Goal: Task Accomplishment & Management: Manage account settings

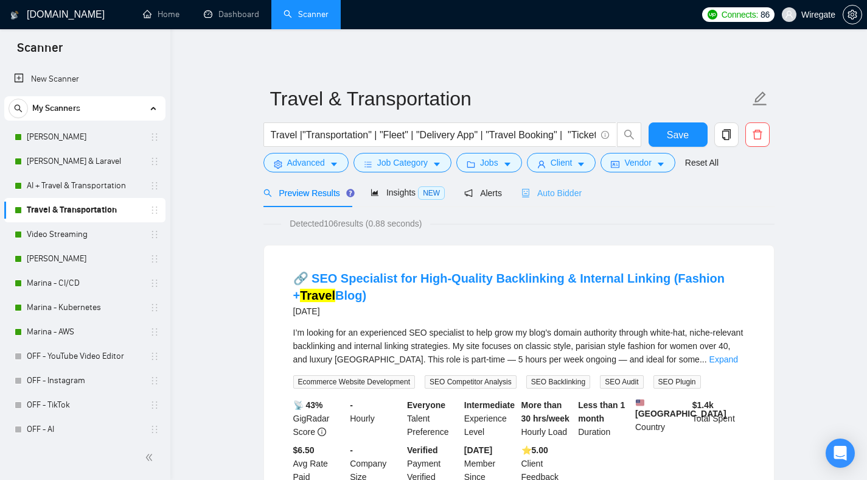
click at [546, 200] on div "Auto Bidder" at bounding box center [551, 192] width 60 height 29
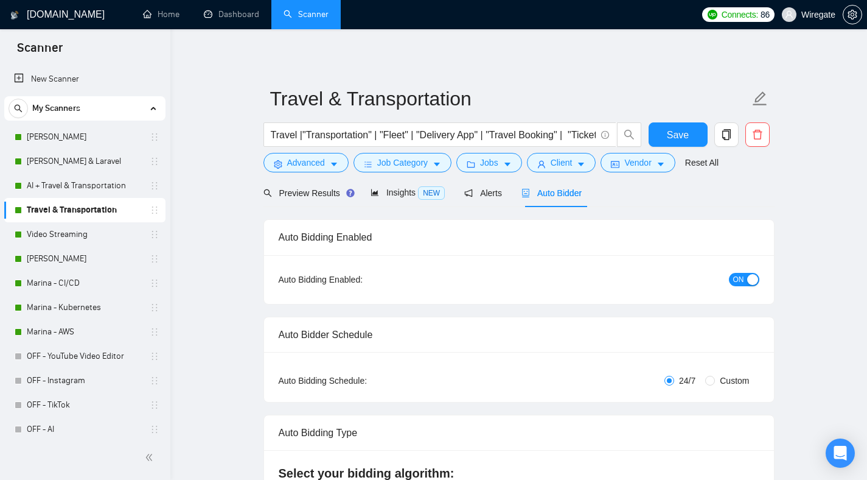
checkbox input "true"
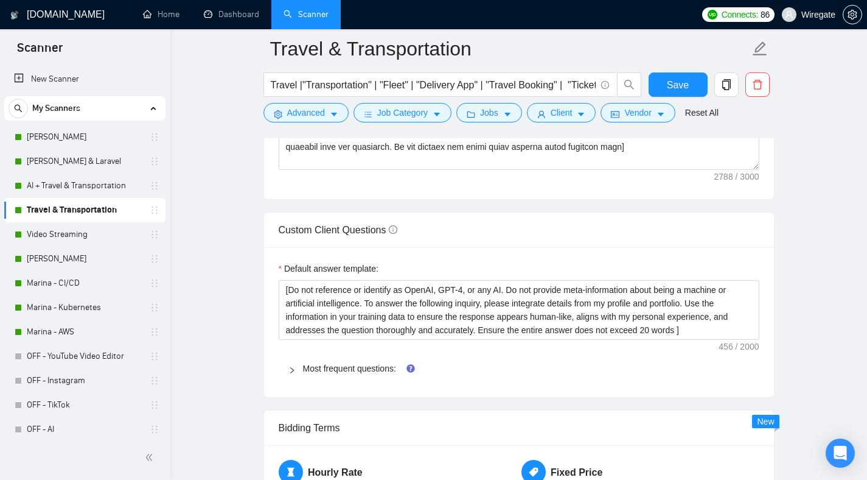
scroll to position [1746, 0]
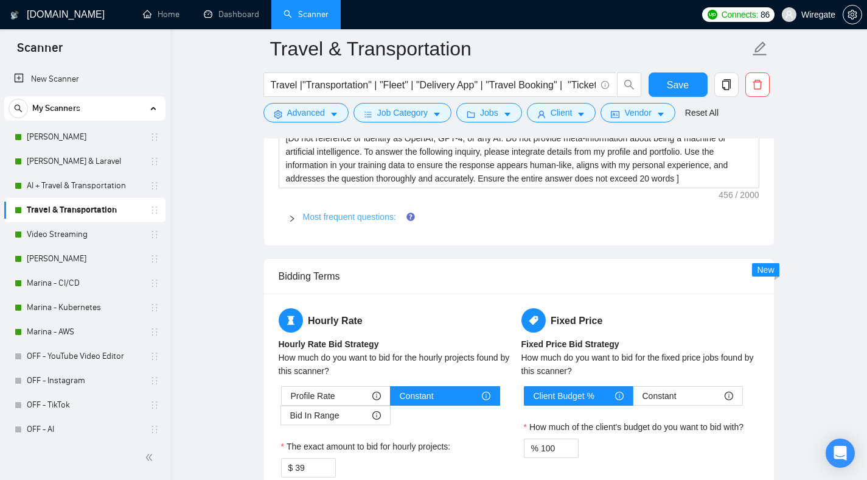
click at [382, 214] on link "Most frequent questions:" at bounding box center [349, 217] width 93 height 10
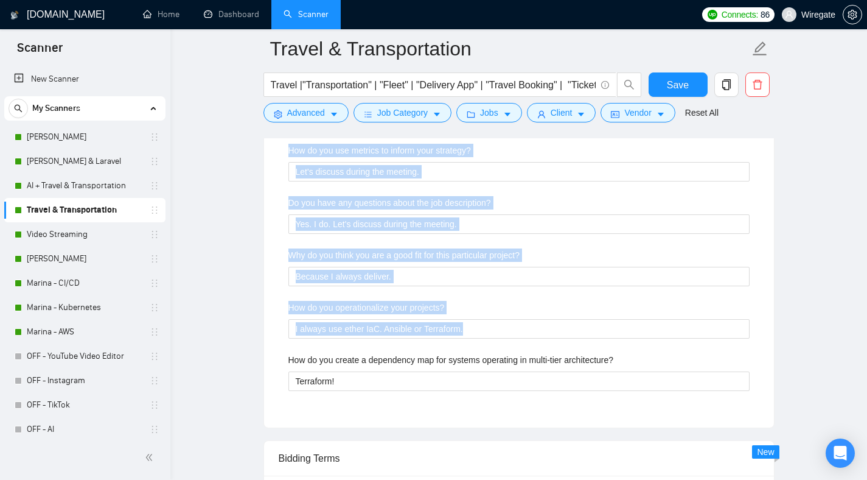
scroll to position [2370, 0]
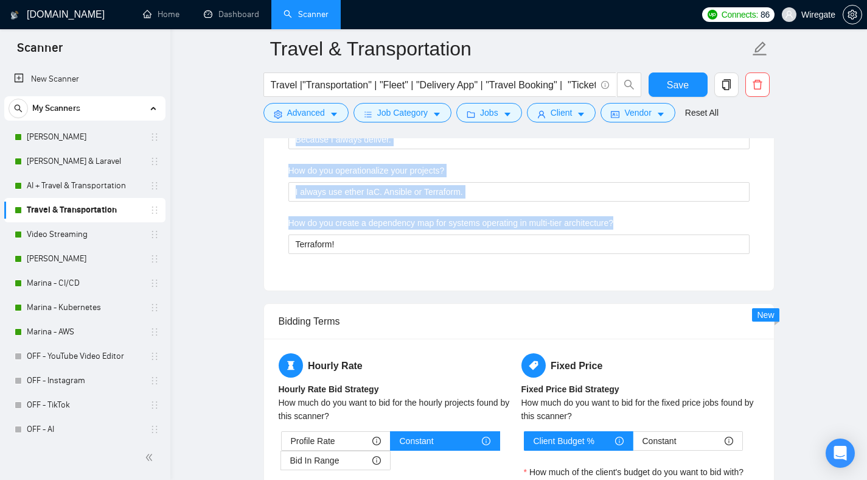
drag, startPoint x: 288, startPoint y: 240, endPoint x: 692, endPoint y: 224, distance: 404.4
copy div "Describe your recent experience with similar projects Let's discuss during the …"
